Goal: Communication & Community: Answer question/provide support

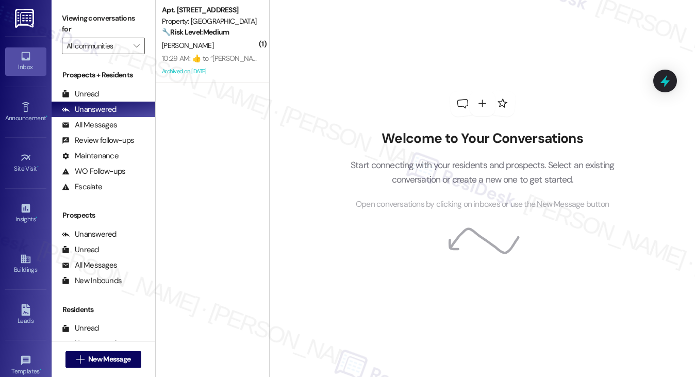
click at [231, 48] on div "[PERSON_NAME]" at bounding box center [209, 45] width 97 height 13
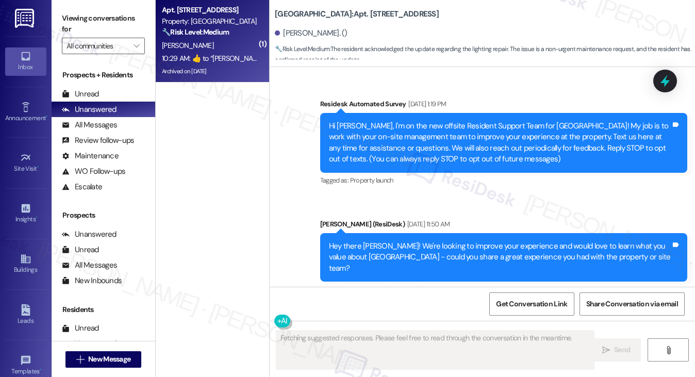
scroll to position [25166, 0]
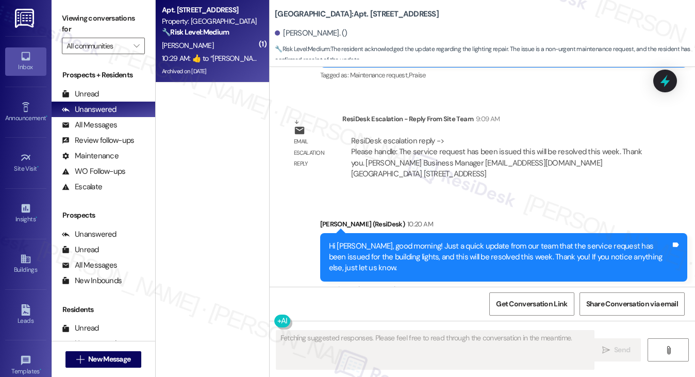
type textarea "Fetching suggested responses. Please feel free to read through the conversation…"
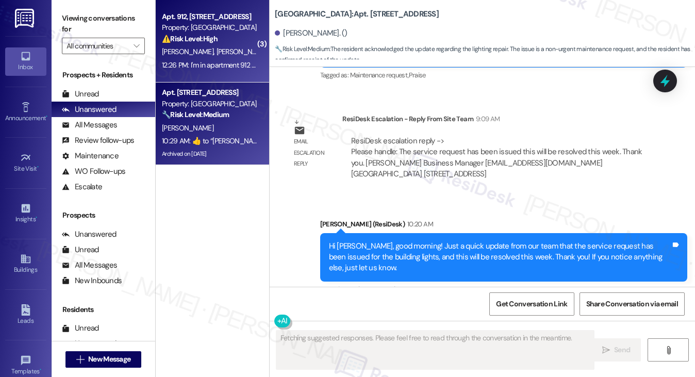
click at [226, 69] on div "12:26 PM: I'm in apartment 912 they are right above us 12:26 PM: I'm in apartme…" at bounding box center [241, 64] width 159 height 9
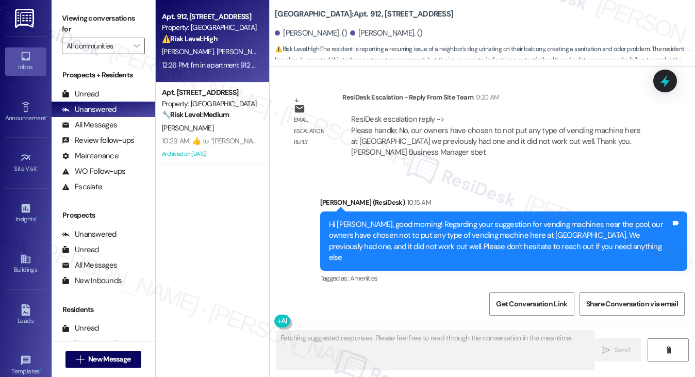
scroll to position [15681, 0]
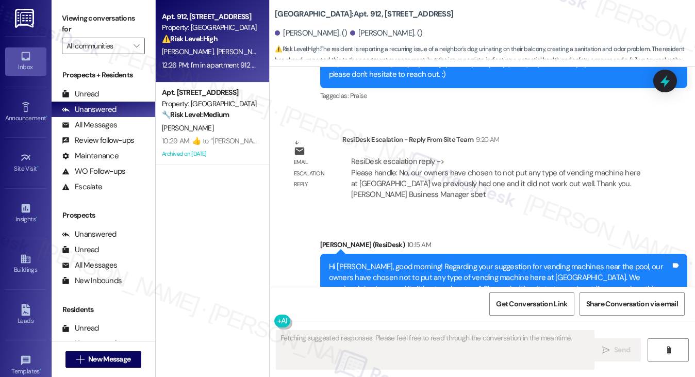
click at [425, 261] on div "Hi [PERSON_NAME], good morning! Regarding your suggestion for vending machines …" at bounding box center [500, 283] width 342 height 44
click at [427, 261] on div "Hi [PERSON_NAME], good morning! Regarding your suggestion for vending machines …" at bounding box center [500, 283] width 342 height 44
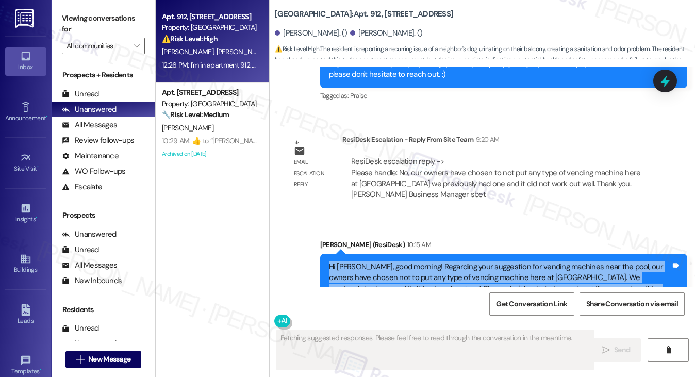
click at [427, 261] on div "Hi [PERSON_NAME], good morning! Regarding your suggestion for vending machines …" at bounding box center [500, 283] width 342 height 44
click at [525, 261] on div "Hi [PERSON_NAME], good morning! Regarding your suggestion for vending machines …" at bounding box center [500, 283] width 342 height 44
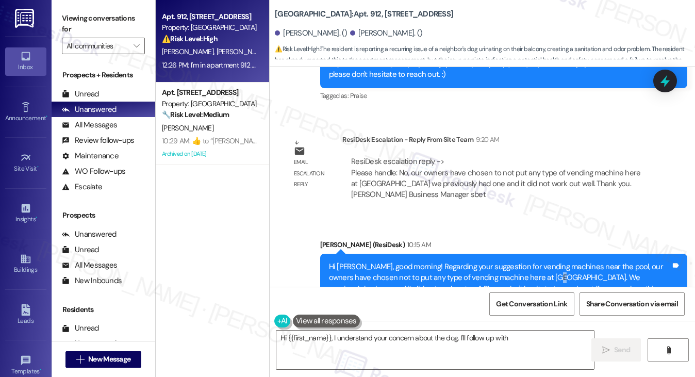
click at [525, 261] on div "Hi [PERSON_NAME], good morning! Regarding your suggestion for vending machines …" at bounding box center [500, 283] width 342 height 44
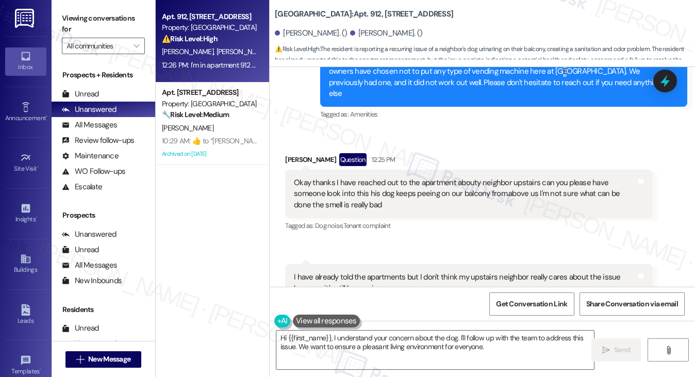
click at [357, 177] on div "Okay thanks I have reached out to the apartment abouty neighbor upstairs can yo…" at bounding box center [465, 193] width 342 height 33
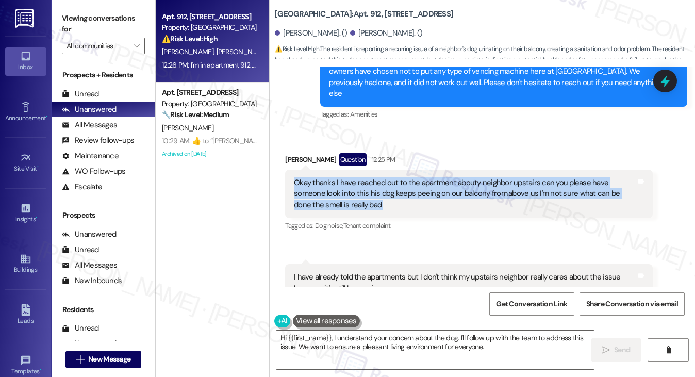
click at [357, 177] on div "Okay thanks I have reached out to the apartment abouty neighbor upstairs can yo…" at bounding box center [465, 193] width 342 height 33
click at [393, 177] on div "Okay thanks I have reached out to the apartment abouty neighbor upstairs can yo…" at bounding box center [465, 193] width 342 height 33
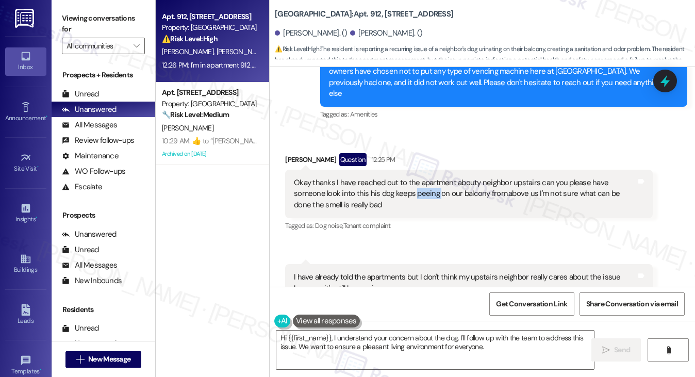
click at [393, 177] on div "Okay thanks I have reached out to the apartment abouty neighbor upstairs can yo…" at bounding box center [465, 193] width 342 height 33
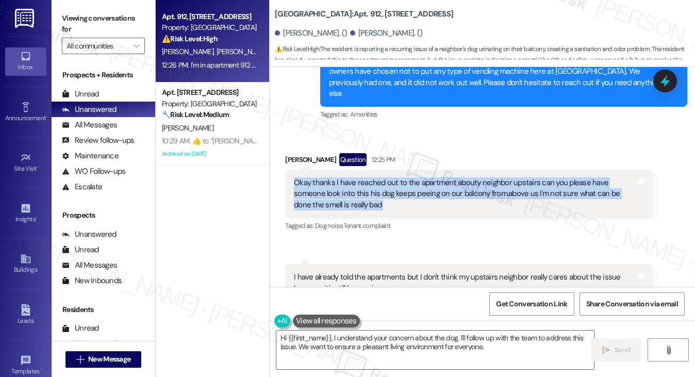
click at [393, 177] on div "Okay thanks I have reached out to the apartment abouty neighbor upstairs can yo…" at bounding box center [465, 193] width 342 height 33
click at [418, 177] on div "Okay thanks I have reached out to the apartment abouty neighbor upstairs can yo…" at bounding box center [465, 193] width 342 height 33
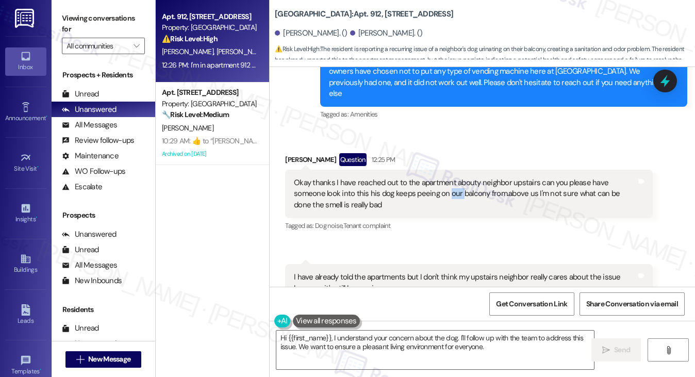
click at [418, 177] on div "Okay thanks I have reached out to the apartment abouty neighbor upstairs can yo…" at bounding box center [465, 193] width 342 height 33
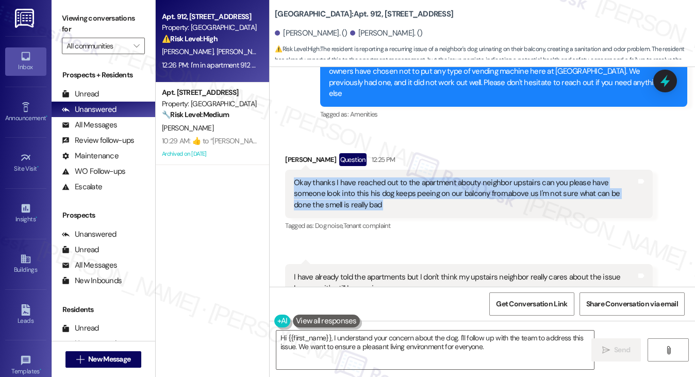
click at [418, 177] on div "Okay thanks I have reached out to the apartment abouty neighbor upstairs can yo…" at bounding box center [465, 193] width 342 height 33
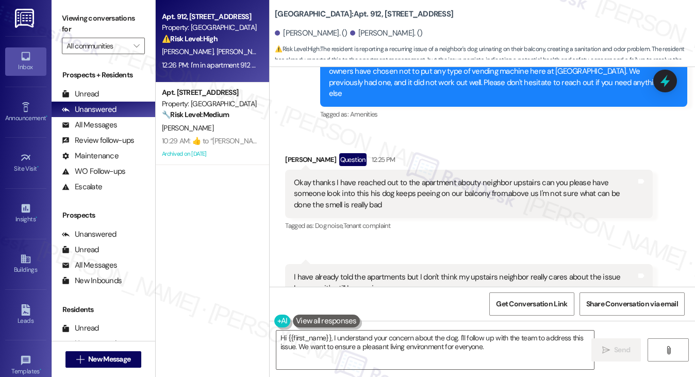
click at [438, 272] on div "I have already told the apartments but I don't think my upstairs neighbor reall…" at bounding box center [465, 283] width 342 height 22
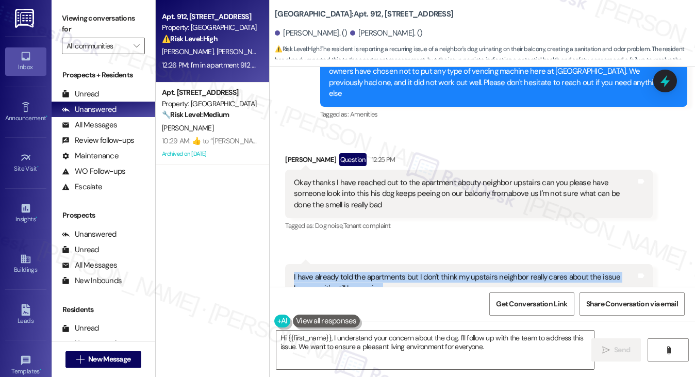
click at [437, 272] on div "I have already told the apartments but I don't think my upstairs neighbor reall…" at bounding box center [465, 283] width 342 height 22
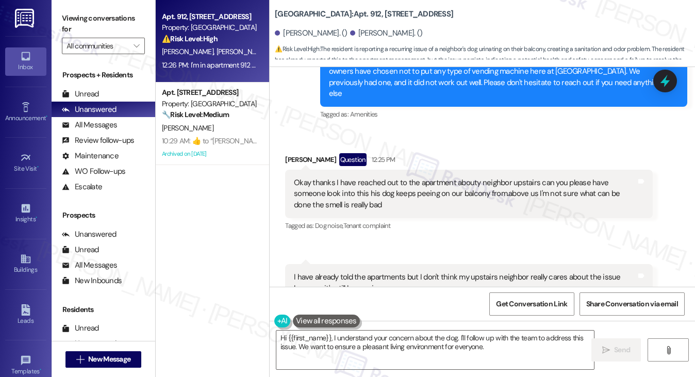
click at [356, 177] on div "Okay thanks I have reached out to the apartment abouty neighbor upstairs can yo…" at bounding box center [465, 193] width 342 height 33
click at [357, 177] on div "Okay thanks I have reached out to the apartment abouty neighbor upstairs can yo…" at bounding box center [465, 193] width 342 height 33
click at [408, 272] on div "I have already told the apartments but I don't think my upstairs neighbor reall…" at bounding box center [465, 283] width 342 height 22
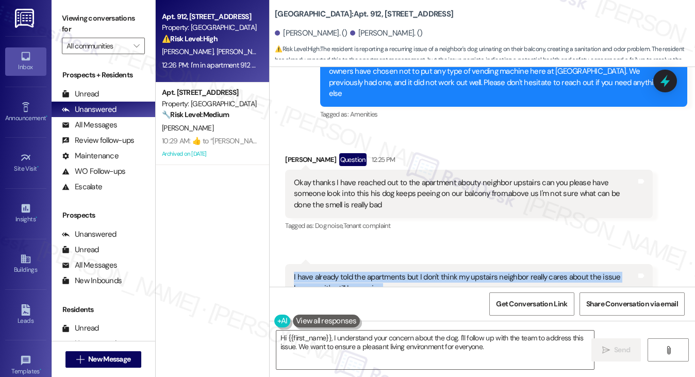
click at [408, 272] on div "I have already told the apartments but I don't think my upstairs neighbor reall…" at bounding box center [465, 283] width 342 height 22
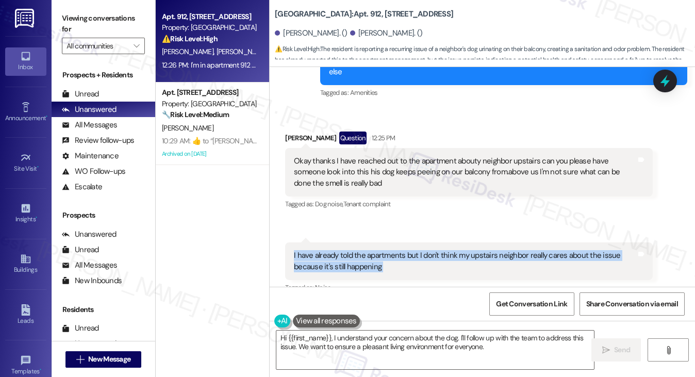
scroll to position [15939, 0]
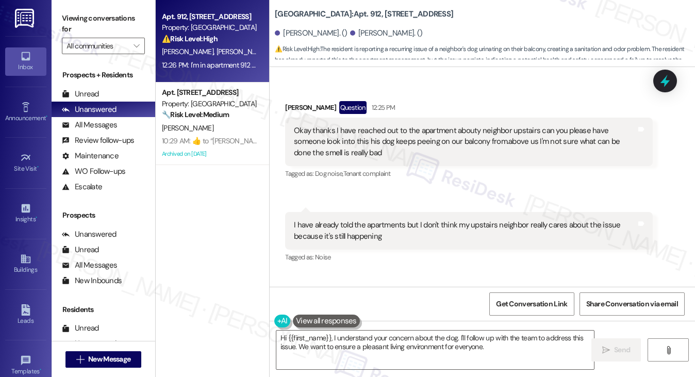
click at [370, 304] on div "I'm in apartment 912 they are right above us" at bounding box center [365, 309] width 142 height 11
click at [378, 342] on textarea "Hi {{first_name}}, I understand your concern about the dog. I'll follow up with…" at bounding box center [435, 350] width 318 height 39
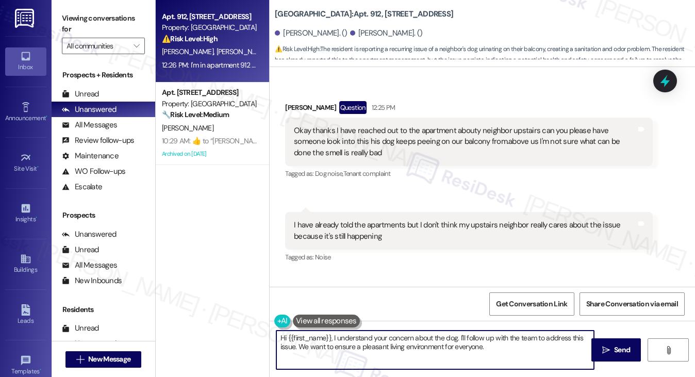
click at [378, 342] on textarea "Hi {{first_name}}, I understand your concern about the dog. I'll follow up with…" at bounding box center [435, 350] width 318 height 39
click at [413, 342] on textarea "Hi {{first_name}}, I understand your concern about the dog. I'll follow up with…" at bounding box center [435, 350] width 318 height 39
drag, startPoint x: 332, startPoint y: 336, endPoint x: 280, endPoint y: 335, distance: 52.1
click at [280, 335] on textarea "Hi {{first_name}}, I understand your concern about the dog. I'll follow up with…" at bounding box center [435, 350] width 318 height 39
click at [448, 336] on textarea "Thank you for bringing that up to [GEOGRAPHIC_DATA], [PERSON_NAME]! I understan…" at bounding box center [435, 350] width 318 height 39
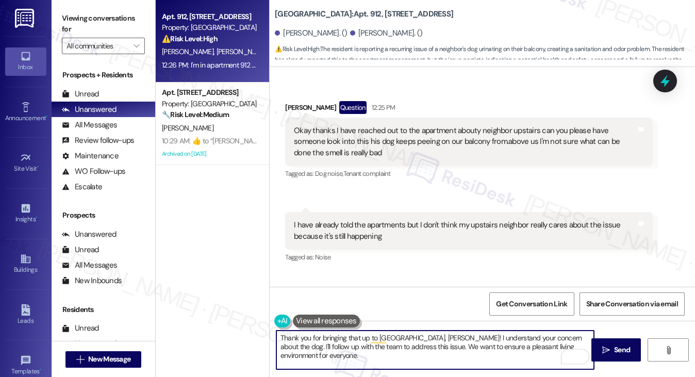
click at [448, 336] on textarea "Thank you for bringing that up to [GEOGRAPHIC_DATA], [PERSON_NAME]! I understan…" at bounding box center [435, 350] width 318 height 39
click at [530, 332] on textarea "Thank you for bringing that up to [GEOGRAPHIC_DATA], [PERSON_NAME]! I understan…" at bounding box center [435, 350] width 318 height 39
click at [343, 344] on textarea "Thank you for bringing that up to [GEOGRAPHIC_DATA], [PERSON_NAME]! I understan…" at bounding box center [435, 350] width 318 height 39
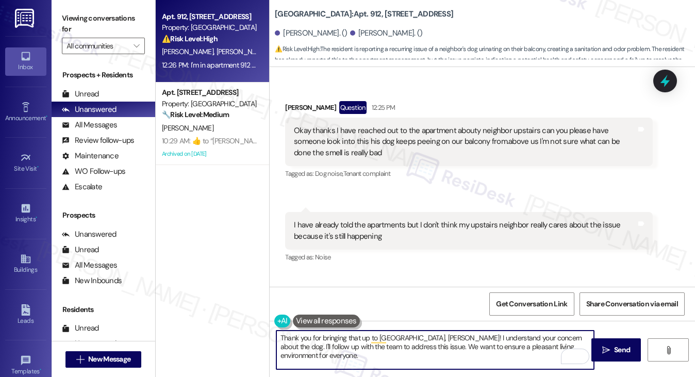
click at [343, 344] on textarea "Thank you for bringing that up to [GEOGRAPHIC_DATA], [PERSON_NAME]! I understan…" at bounding box center [435, 350] width 318 height 39
click at [391, 344] on textarea "Thank you for bringing that up to [GEOGRAPHIC_DATA], [PERSON_NAME]! I understan…" at bounding box center [435, 350] width 318 height 39
drag, startPoint x: 561, startPoint y: 344, endPoint x: 371, endPoint y: 354, distance: 190.6
click at [371, 354] on textarea "Thank you for bringing that up to [GEOGRAPHIC_DATA], [PERSON_NAME]! I understan…" at bounding box center [435, 350] width 318 height 39
click at [490, 351] on textarea "Thank you for bringing that up to [GEOGRAPHIC_DATA], [PERSON_NAME]! I understan…" at bounding box center [435, 350] width 318 height 39
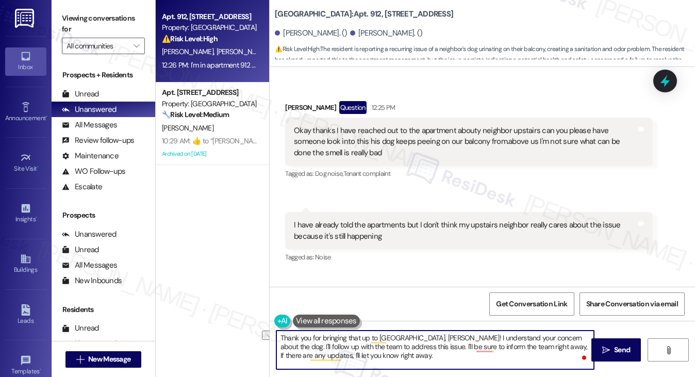
drag, startPoint x: 491, startPoint y: 346, endPoint x: 380, endPoint y: 346, distance: 111.4
click at [380, 346] on textarea "Thank you for bringing that up to [GEOGRAPHIC_DATA], [PERSON_NAME]! I understan…" at bounding box center [435, 350] width 318 height 39
click at [569, 348] on textarea "Thank you for bringing that up to [GEOGRAPHIC_DATA], [PERSON_NAME]! I understan…" at bounding box center [435, 350] width 318 height 39
click at [529, 348] on textarea "Thank you for bringing that up to [GEOGRAPHIC_DATA], [PERSON_NAME]! I understan…" at bounding box center [435, 350] width 318 height 39
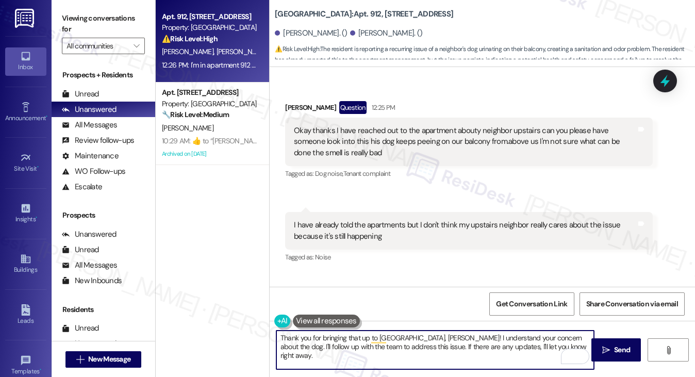
click at [534, 345] on textarea "Thank you for bringing that up to [GEOGRAPHIC_DATA], [PERSON_NAME]! I understan…" at bounding box center [435, 350] width 318 height 39
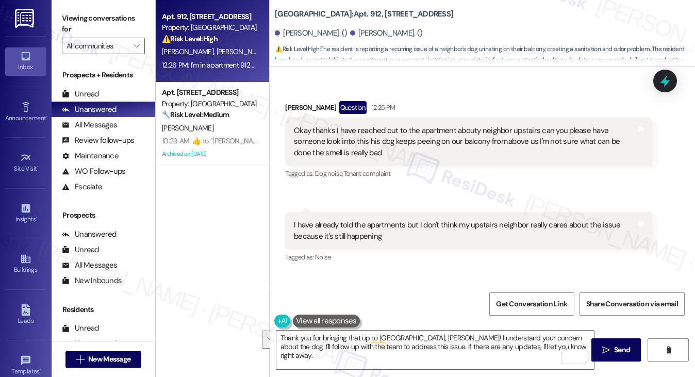
click at [404, 118] on div "Okay thanks I have reached out to the apartment abouty neighbor upstairs can yo…" at bounding box center [468, 142] width 367 height 48
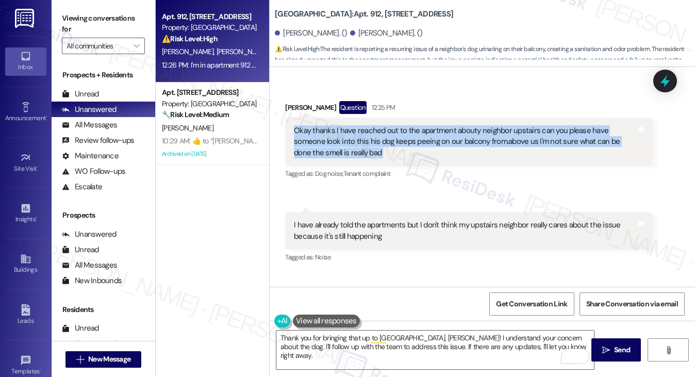
click at [404, 118] on div "Okay thanks I have reached out to the apartment abouty neighbor upstairs can yo…" at bounding box center [468, 142] width 367 height 48
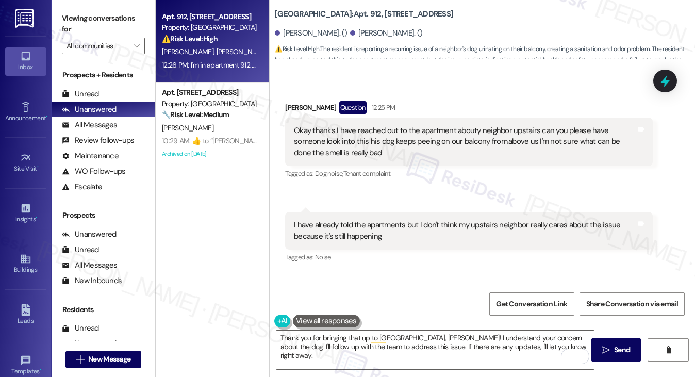
click at [450, 220] on div "I have already told the apartments but I don't think my upstairs neighbor reall…" at bounding box center [465, 231] width 342 height 22
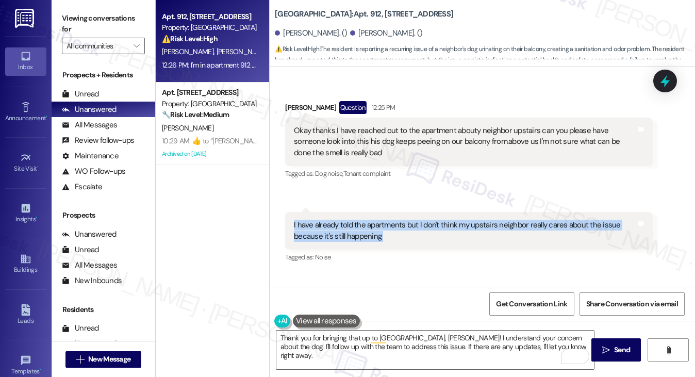
click at [450, 220] on div "I have already told the apartments but I don't think my upstairs neighbor reall…" at bounding box center [465, 231] width 342 height 22
click at [445, 220] on div "I have already told the apartments but I don't think my upstairs neighbor reall…" at bounding box center [465, 231] width 342 height 22
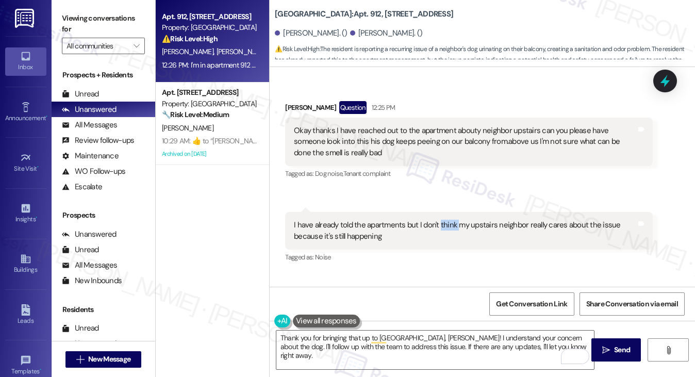
click at [445, 220] on div "I have already told the apartments but I don't think my upstairs neighbor reall…" at bounding box center [465, 231] width 342 height 22
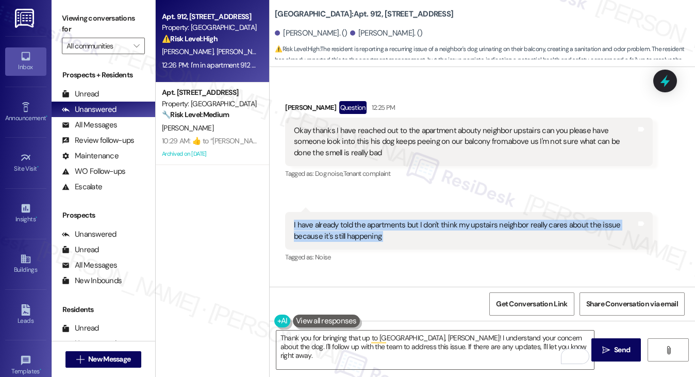
click at [445, 220] on div "I have already told the apartments but I don't think my upstairs neighbor reall…" at bounding box center [465, 231] width 342 height 22
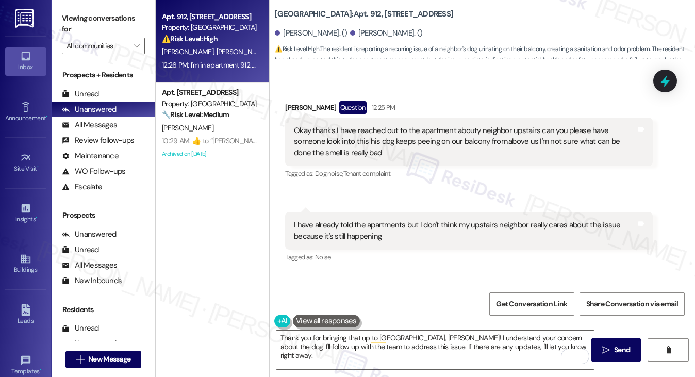
click at [501, 260] on div "Received via SMS [PERSON_NAME] Question 12:25 PM Okay thanks I have reached out…" at bounding box center [482, 212] width 425 height 268
click at [468, 337] on textarea "Thank you for bringing that up to [GEOGRAPHIC_DATA], [PERSON_NAME]! I understan…" at bounding box center [435, 350] width 318 height 39
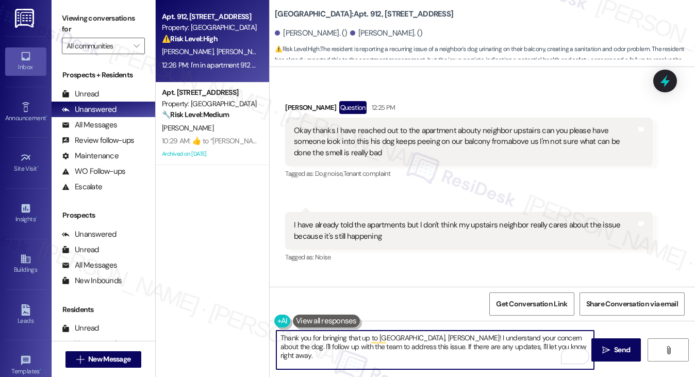
click at [468, 337] on textarea "Thank you for bringing that up to [GEOGRAPHIC_DATA], [PERSON_NAME]! I understan…" at bounding box center [435, 350] width 318 height 39
click at [530, 350] on textarea "Thank you for bringing that up to [GEOGRAPHIC_DATA], [PERSON_NAME]! I understan…" at bounding box center [435, 350] width 318 height 39
drag, startPoint x: 547, startPoint y: 337, endPoint x: 370, endPoint y: 350, distance: 177.4
click at [370, 350] on textarea "Thank you for bringing that up to [GEOGRAPHIC_DATA], [PERSON_NAME]! I understan…" at bounding box center [435, 350] width 318 height 39
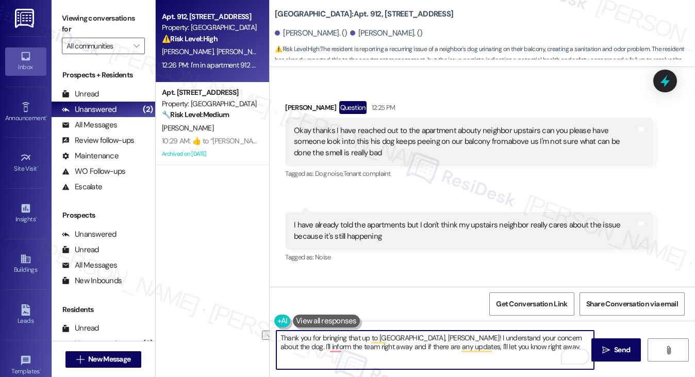
drag, startPoint x: 510, startPoint y: 344, endPoint x: 460, endPoint y: 348, distance: 50.2
click at [460, 348] on textarea "Thank you for bringing that up to [GEOGRAPHIC_DATA], [PERSON_NAME]! I understan…" at bounding box center [435, 350] width 318 height 39
click at [474, 352] on textarea "Thank you for bringing that up to [GEOGRAPHIC_DATA], [PERSON_NAME]! I understan…" at bounding box center [435, 350] width 318 height 39
type textarea "Thank you for bringing that up to [GEOGRAPHIC_DATA], [PERSON_NAME]! I understan…"
click at [515, 340] on textarea "Thank you for bringing that up to [GEOGRAPHIC_DATA], [PERSON_NAME]! I understan…" at bounding box center [435, 350] width 318 height 39
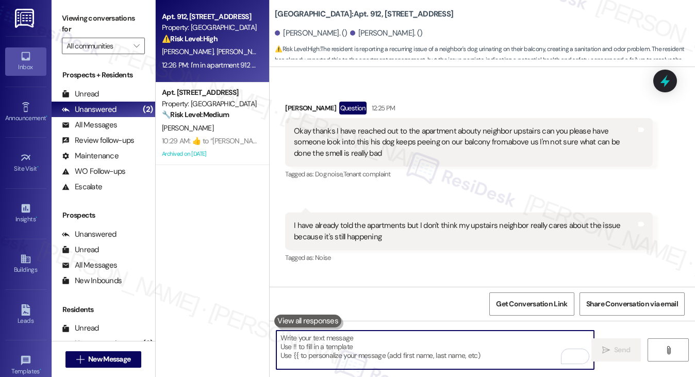
scroll to position [16022, 0]
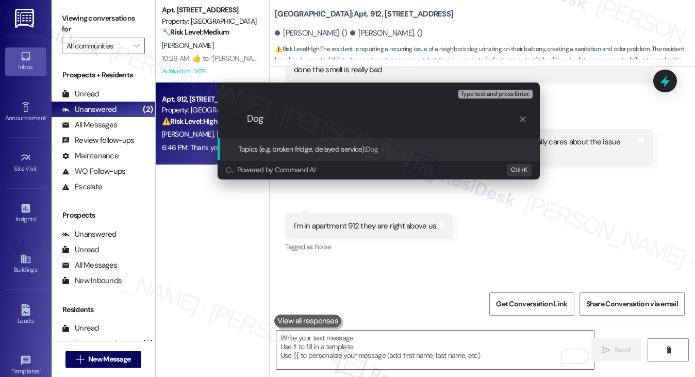
type input "Dog"
click at [614, 156] on div "Escalate Conversation Low risk Topics (e.g. broken fridge, delayed service) Any…" at bounding box center [347, 188] width 695 height 377
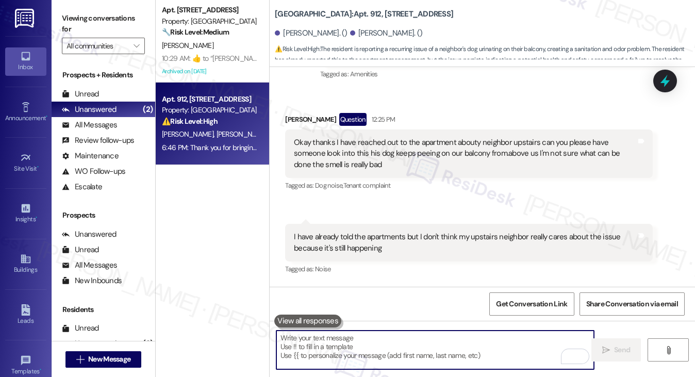
scroll to position [15867, 0]
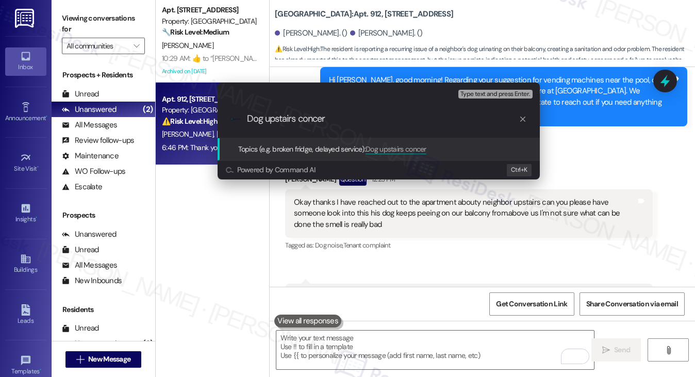
type input "Dog upstairs concern"
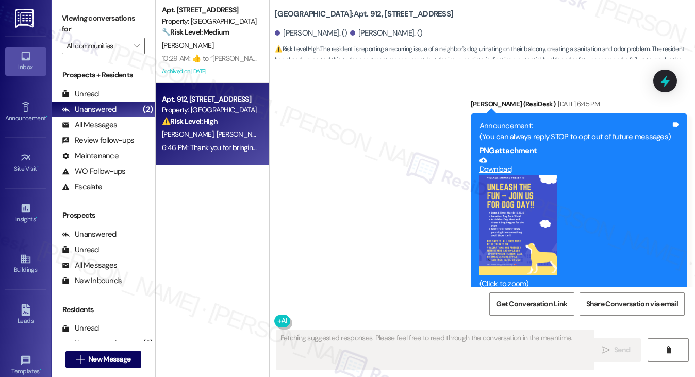
scroll to position [15939, 0]
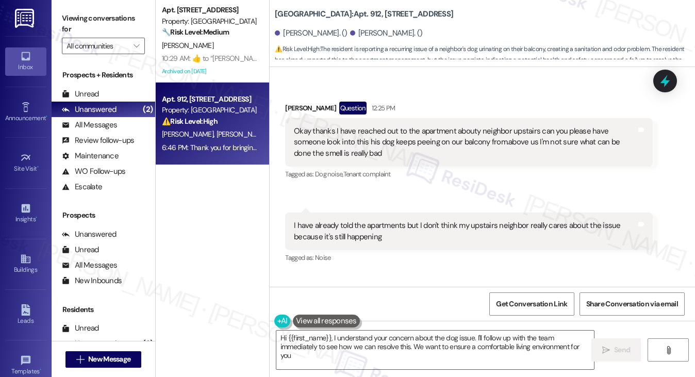
type textarea "Hi {{first_name}}, I understand your concern about the dog issue. I'll follow u…"
